Goal: Communication & Community: Answer question/provide support

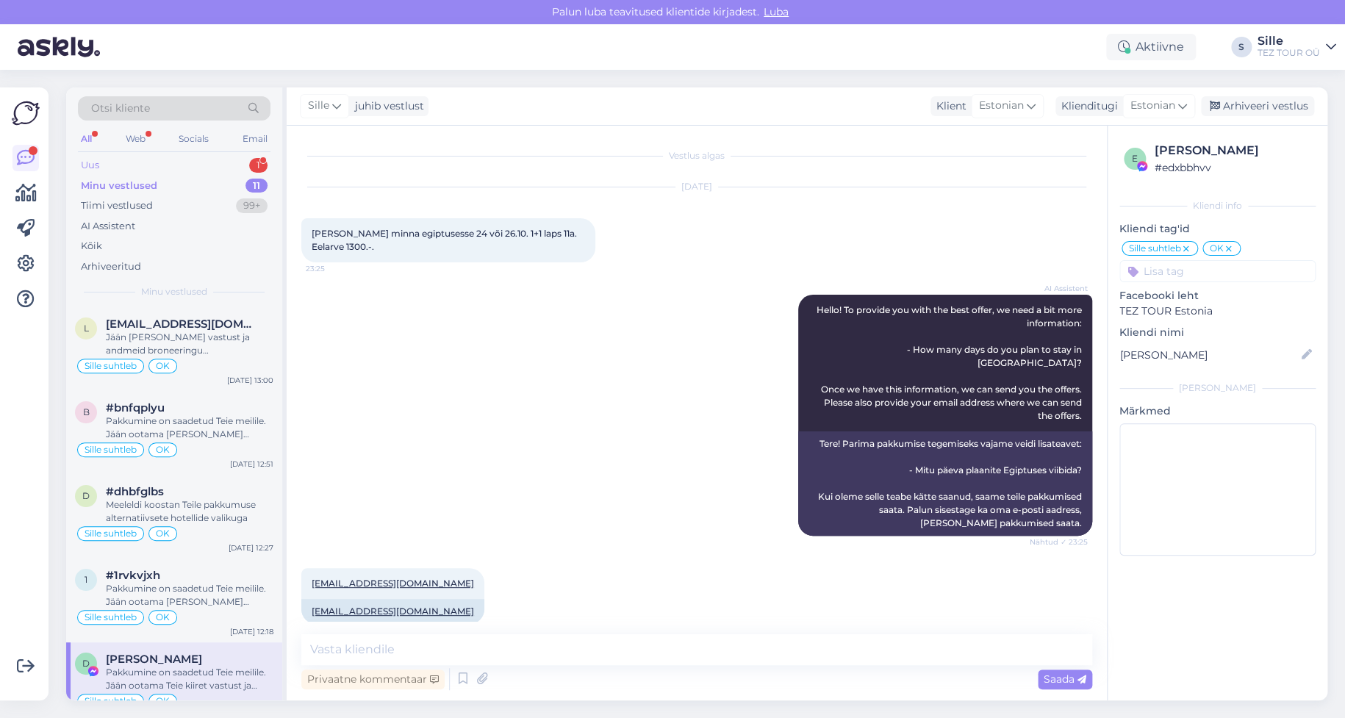
scroll to position [317, 0]
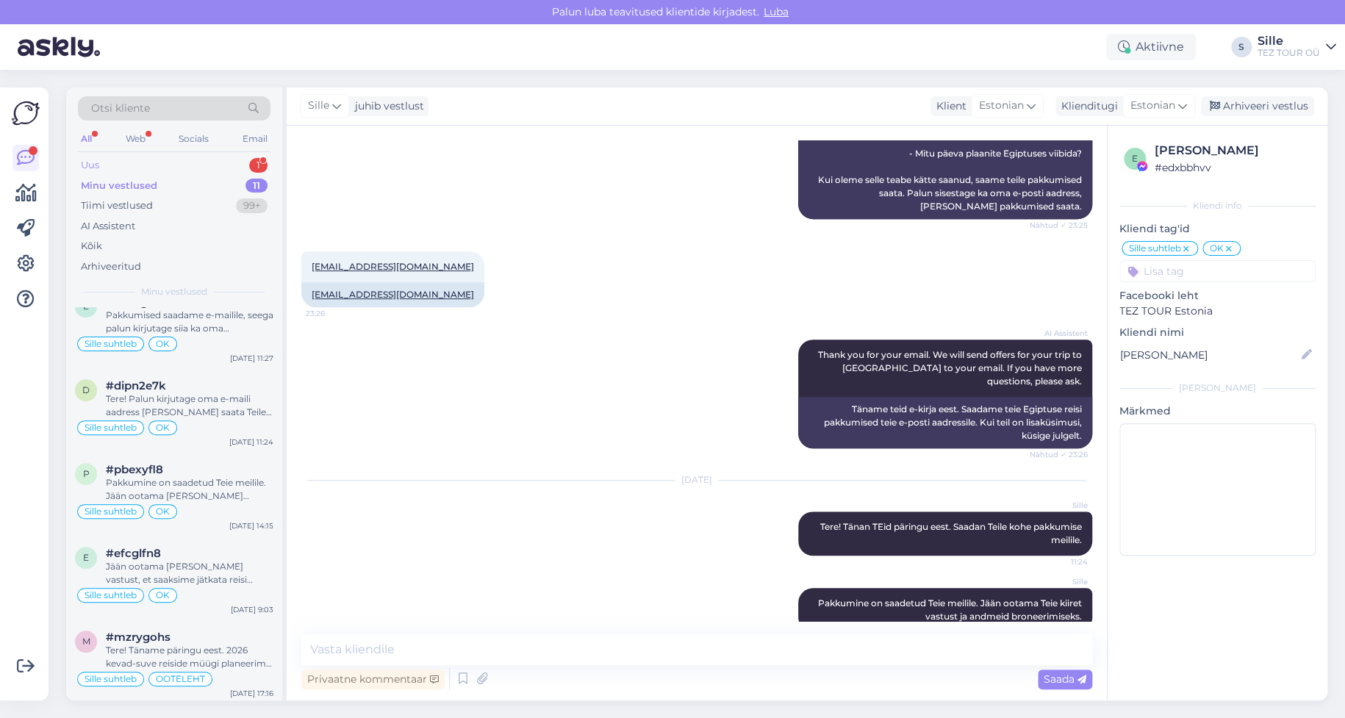
click at [176, 157] on div "Uus 1" at bounding box center [174, 165] width 193 height 21
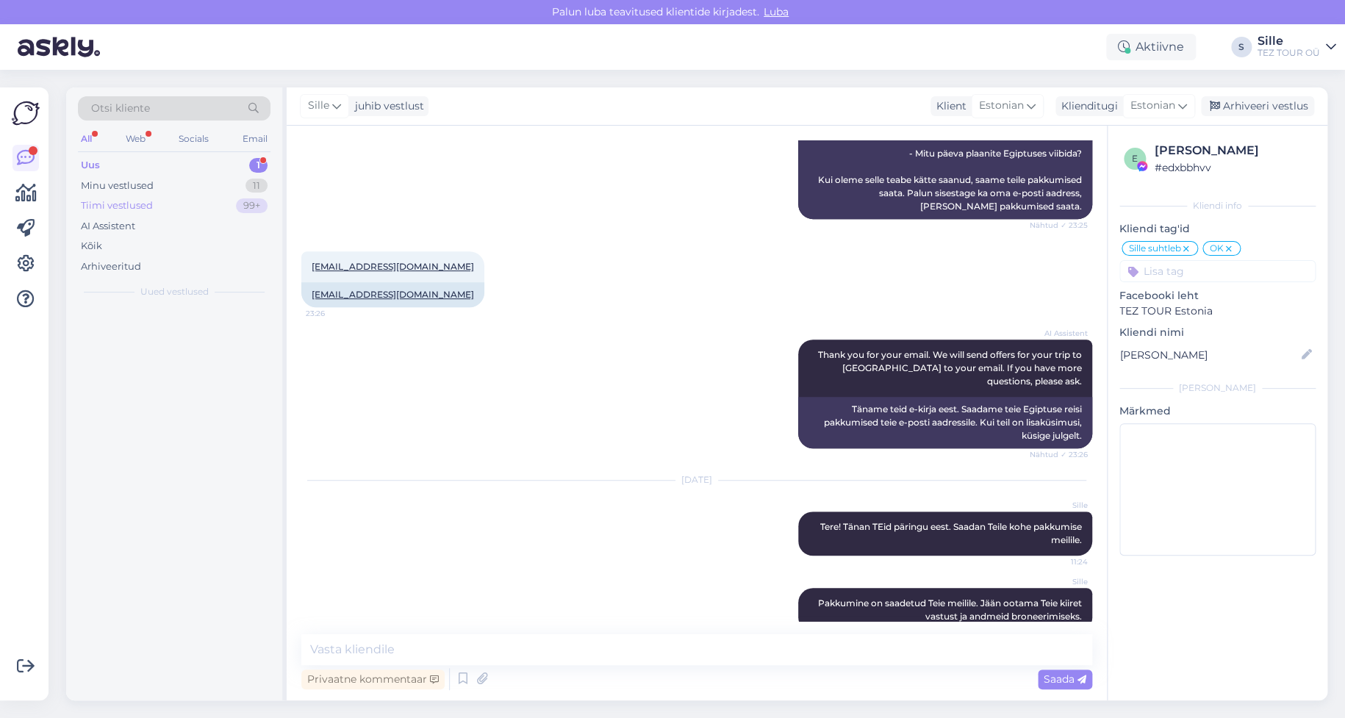
scroll to position [0, 0]
click at [185, 327] on div "#0ls6ecaw" at bounding box center [190, 324] width 168 height 13
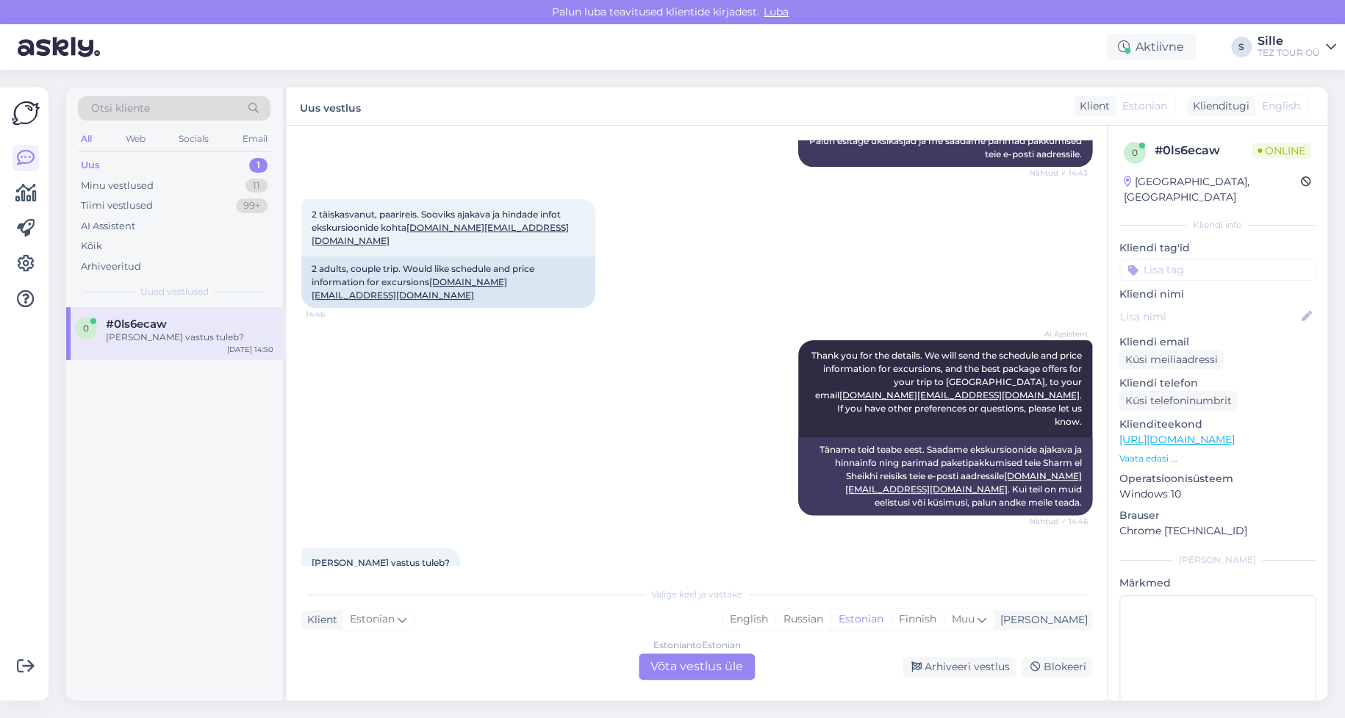
scroll to position [817, 0]
click at [135, 525] on div "0 #0ls6ecaw millal vastus tuleb? [DATE] 14:50" at bounding box center [174, 503] width 216 height 393
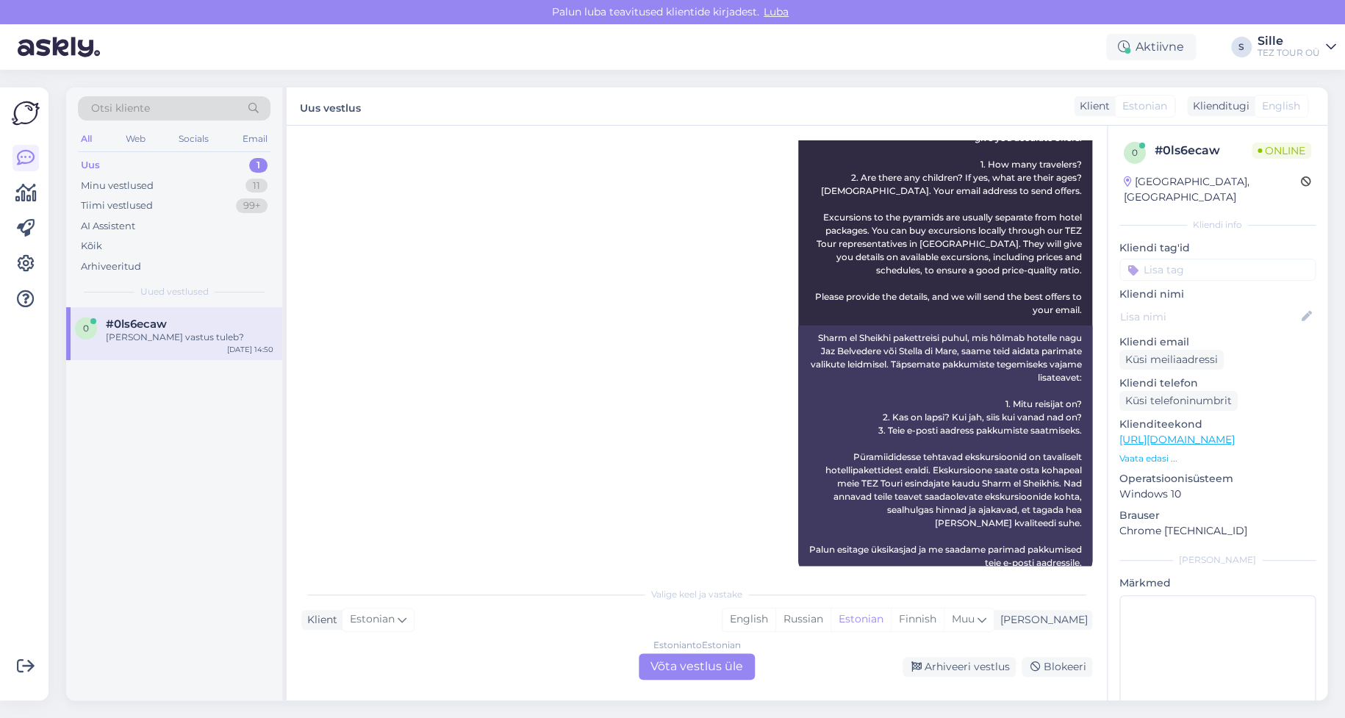
scroll to position [735, 0]
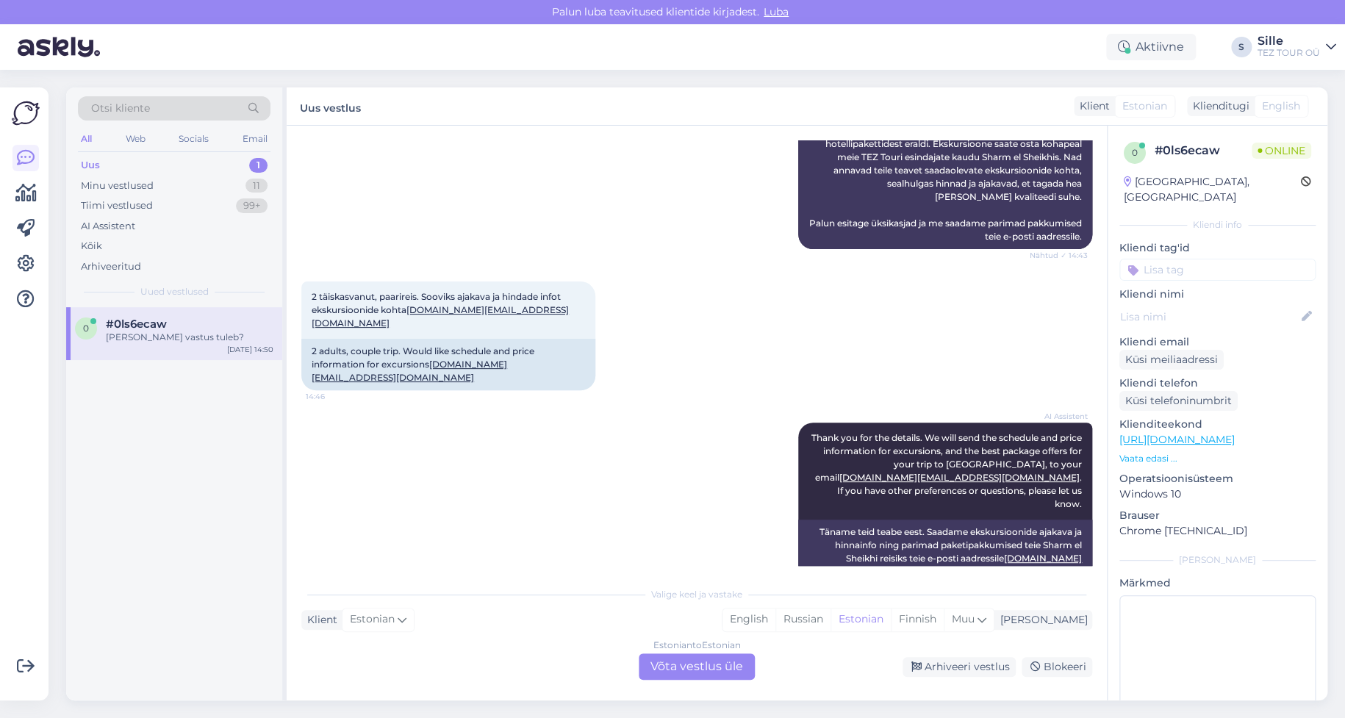
click at [152, 162] on div "Uus 1" at bounding box center [174, 165] width 193 height 21
drag, startPoint x: 200, startPoint y: 340, endPoint x: 207, endPoint y: 345, distance: 9.0
click at [205, 343] on div "[PERSON_NAME] vastus tuleb?" at bounding box center [190, 337] width 168 height 13
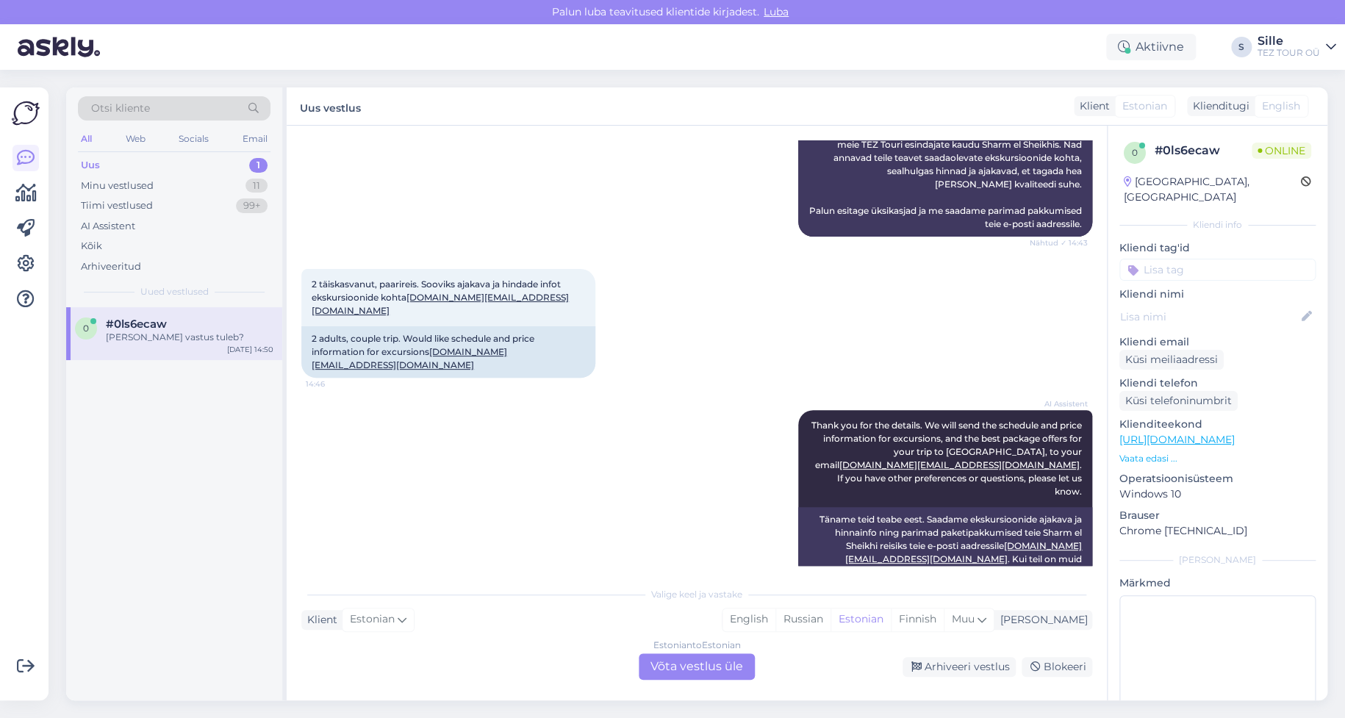
scroll to position [817, 0]
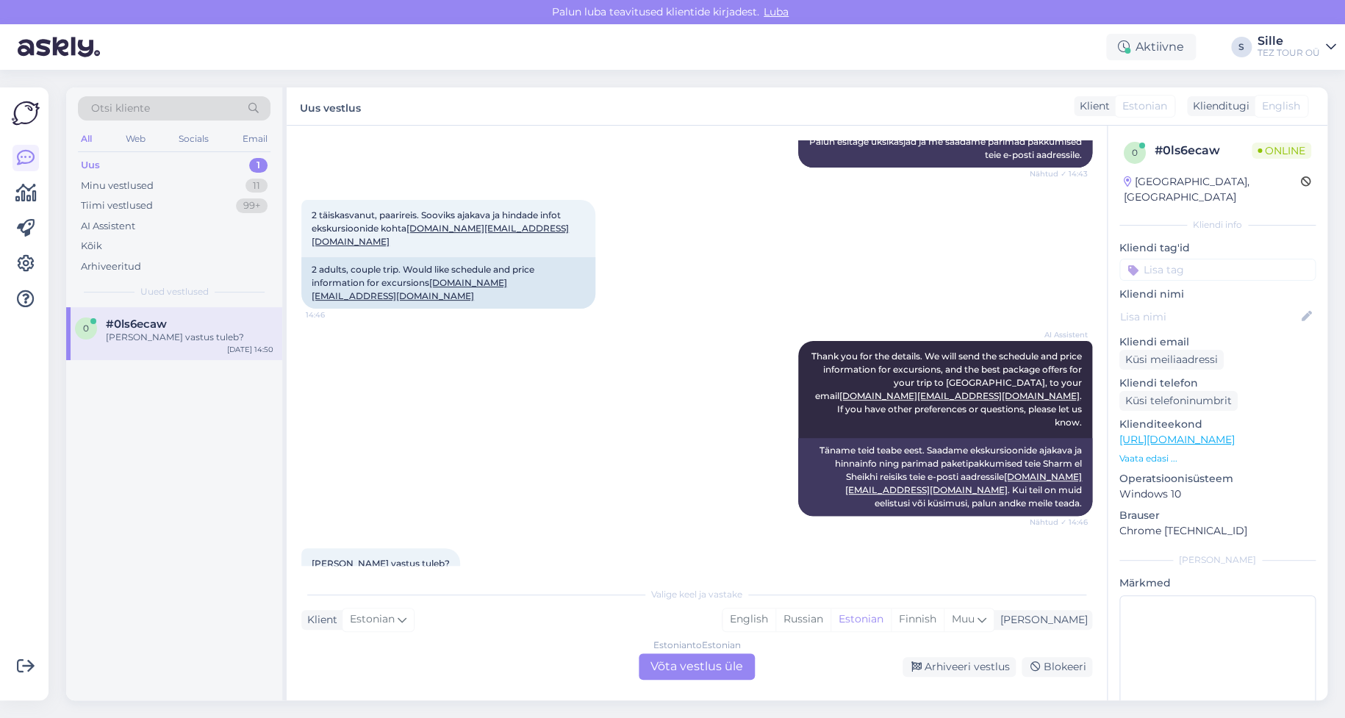
click at [687, 661] on div "Estonian to Estonian Võta vestlus üle" at bounding box center [697, 667] width 116 height 26
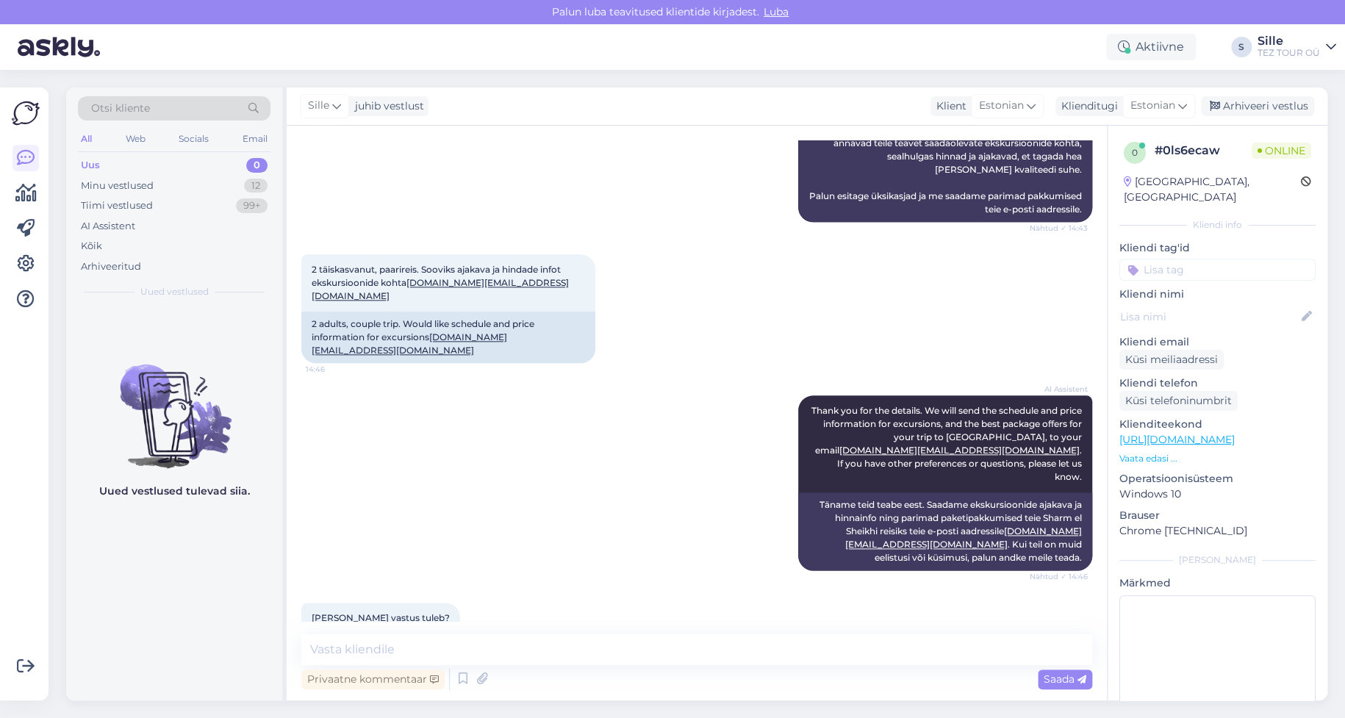
click at [1169, 259] on input at bounding box center [1218, 270] width 196 height 22
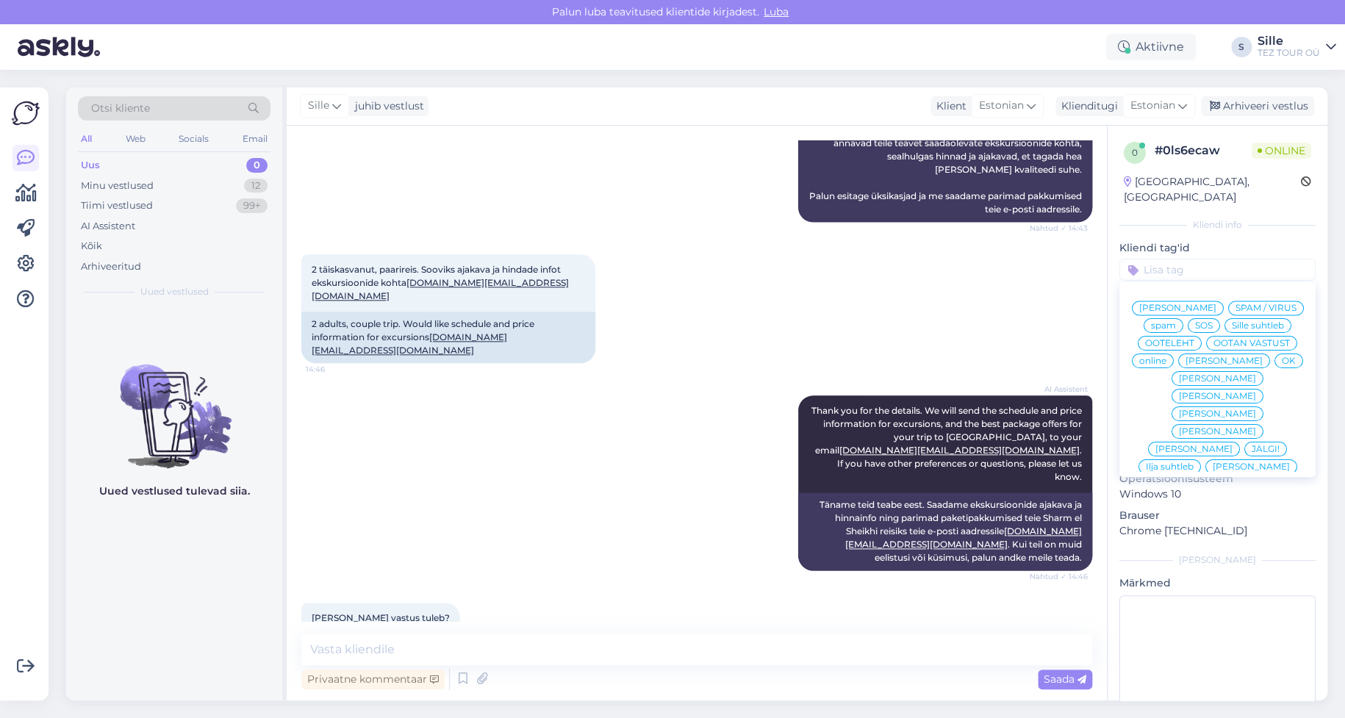
click at [1232, 324] on span "Sille suhtleb" at bounding box center [1258, 325] width 52 height 9
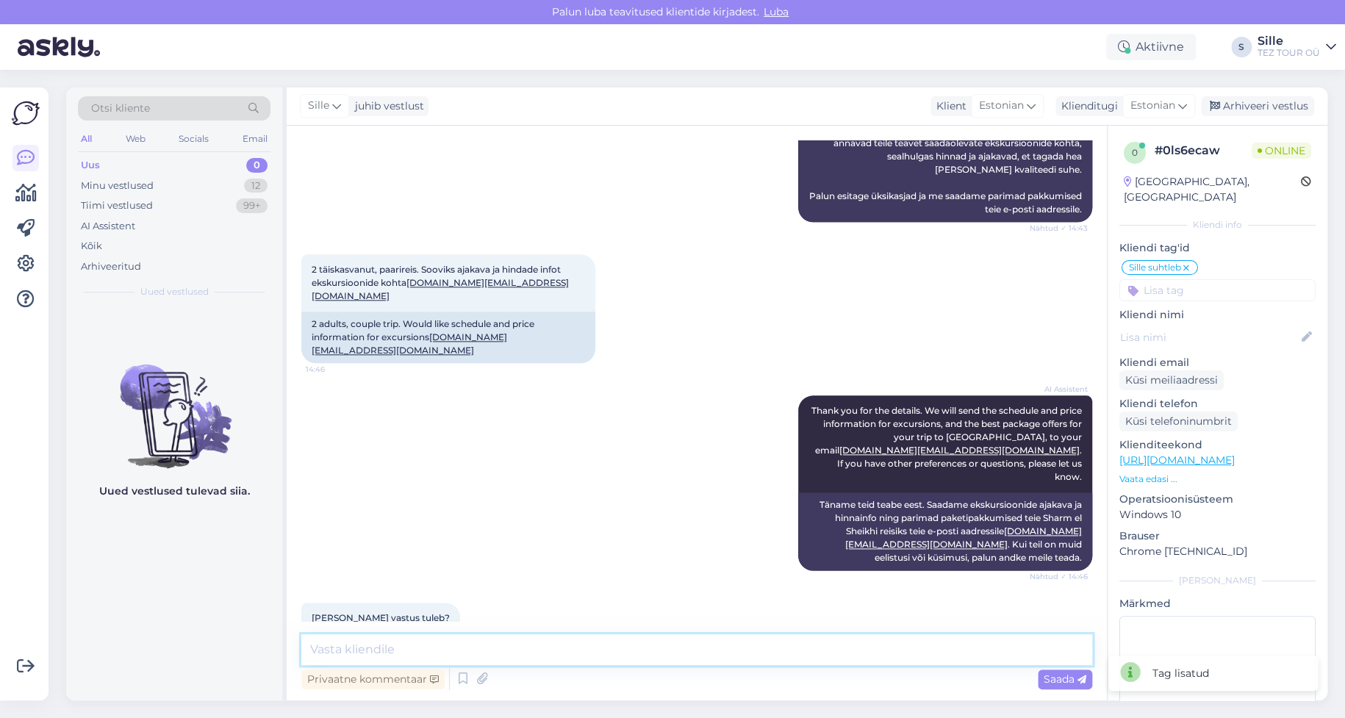
click at [368, 639] on textarea at bounding box center [696, 649] width 791 height 31
type textarea "Tere! Saatsin Teile info meilile. Ootan Teie võimalikult kiiret vastust."
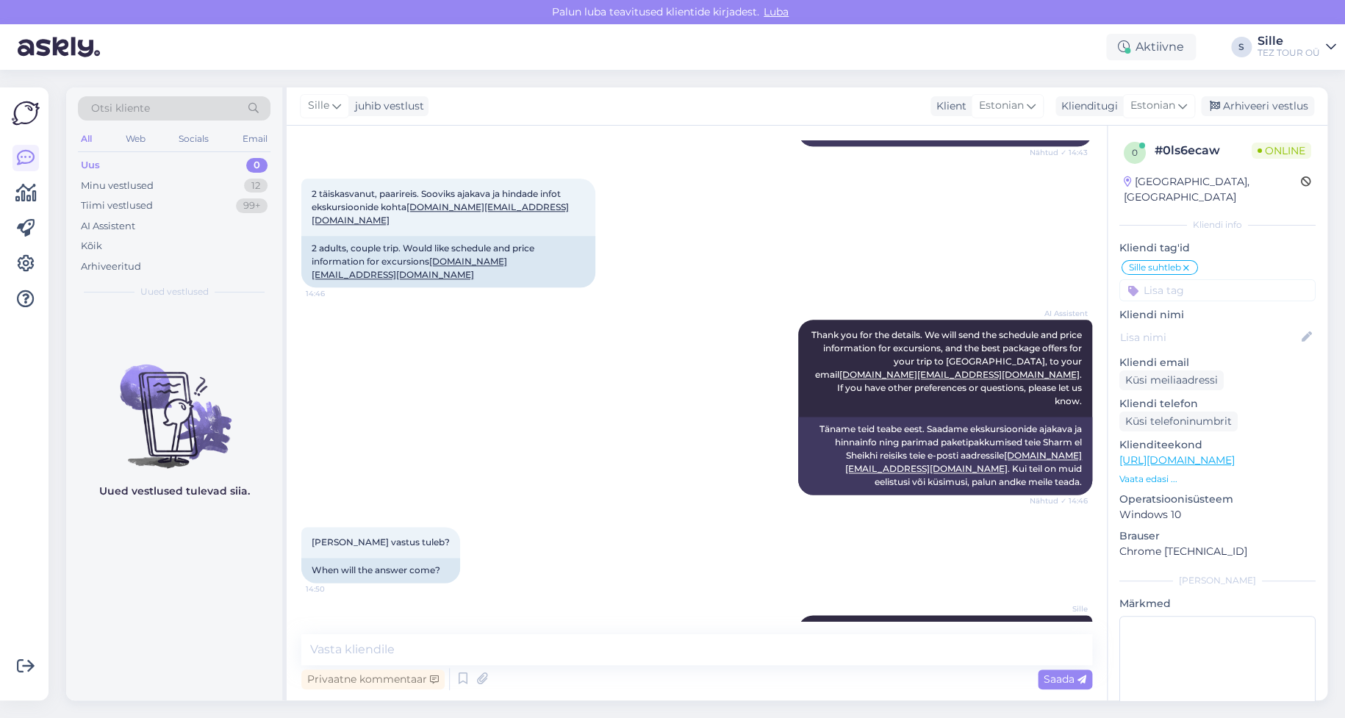
click at [1183, 279] on input at bounding box center [1218, 290] width 196 height 22
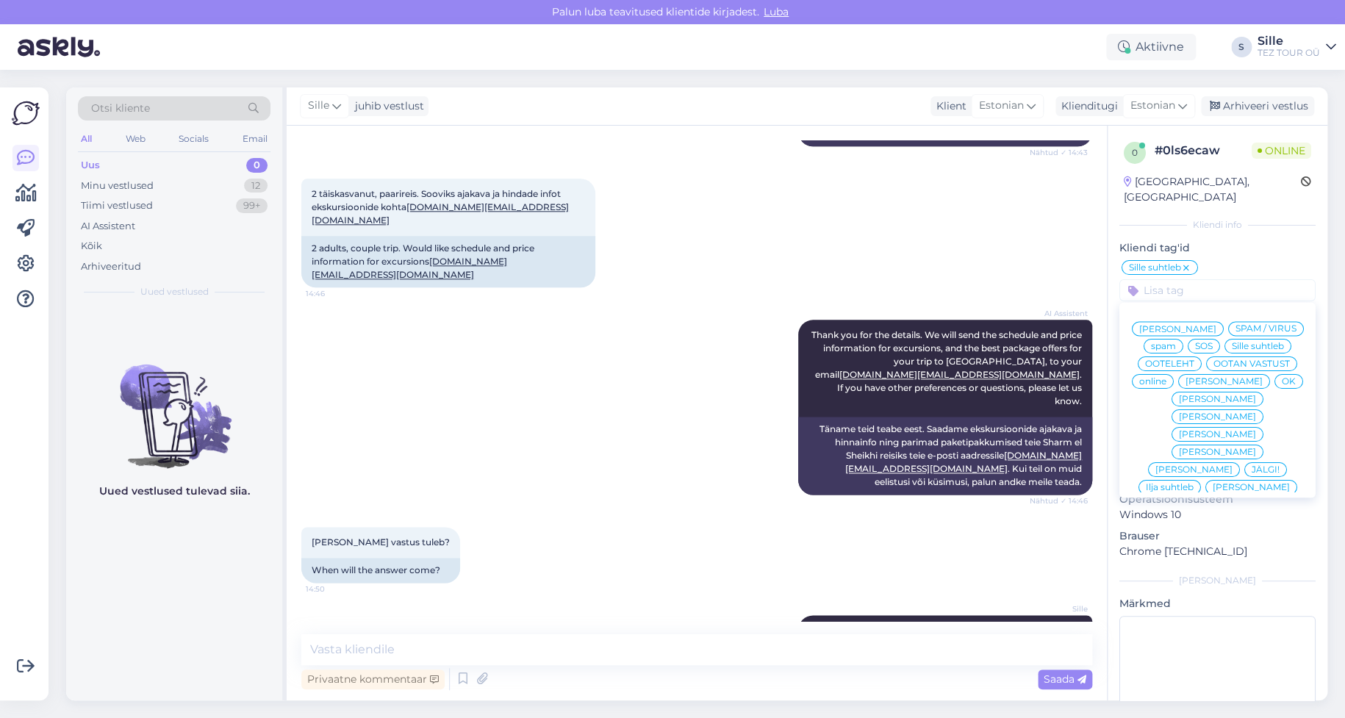
click at [1275, 382] on div "OK" at bounding box center [1289, 381] width 29 height 15
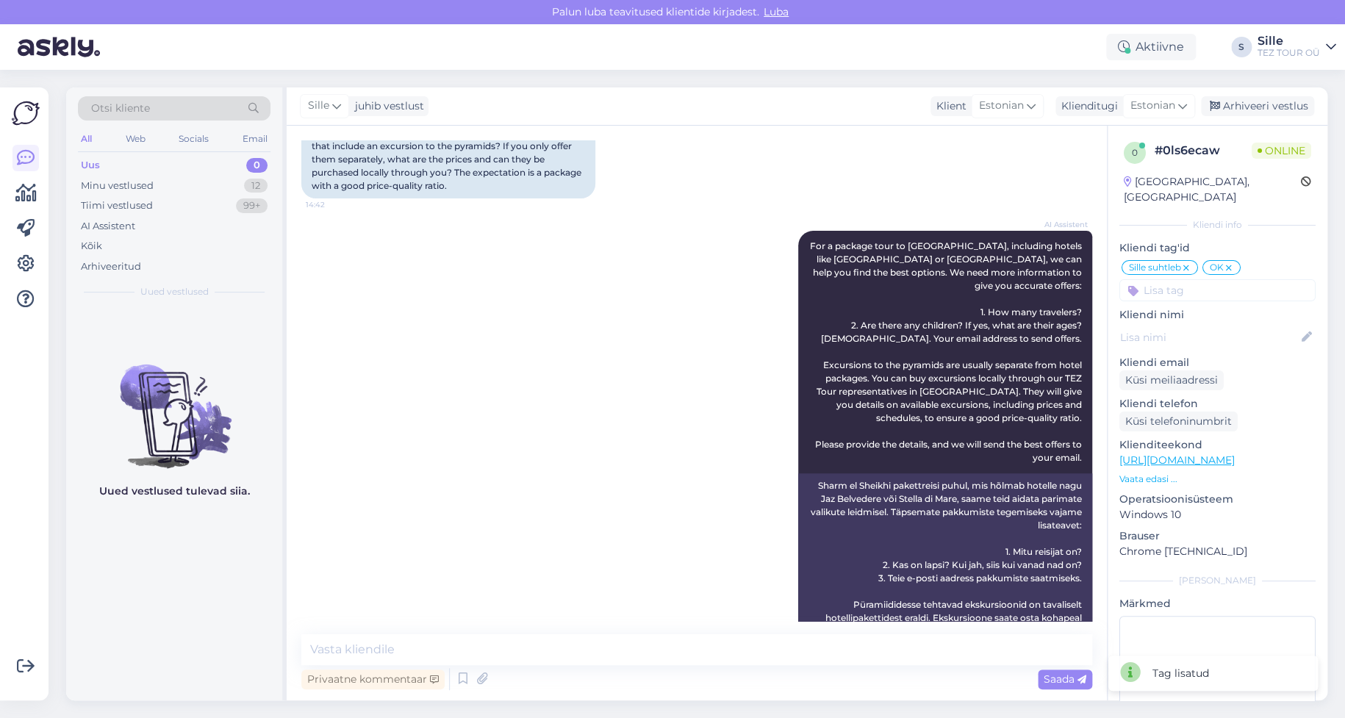
scroll to position [0, 0]
